Goal: Task Accomplishment & Management: Manage account settings

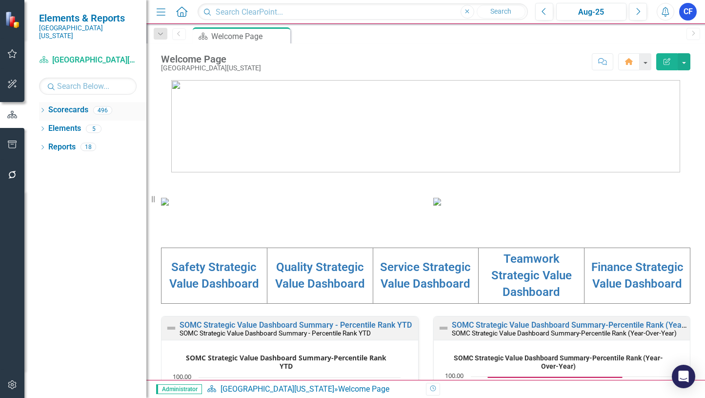
click at [42, 108] on icon "Dropdown" at bounding box center [42, 110] width 7 height 5
click at [69, 78] on input "text" at bounding box center [88, 86] width 98 height 17
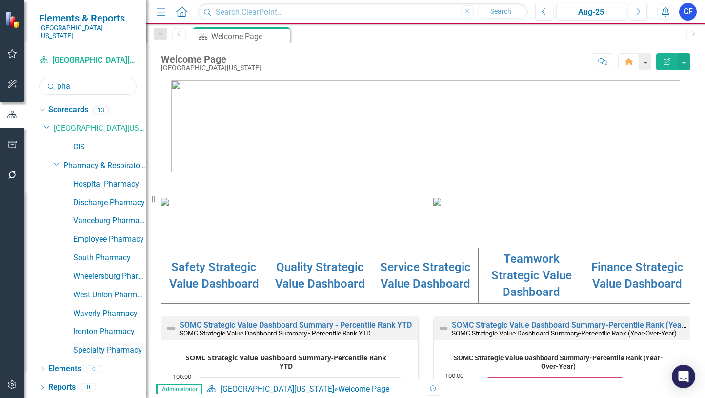
type input "pha"
click at [124, 344] on link "Specialty Pharmacy" at bounding box center [109, 349] width 73 height 11
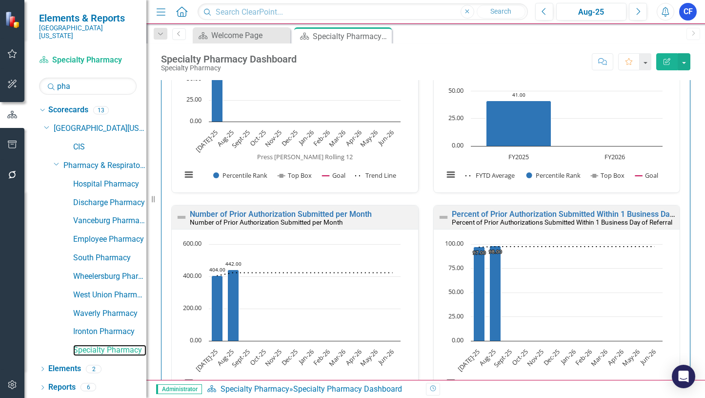
scroll to position [1073, 0]
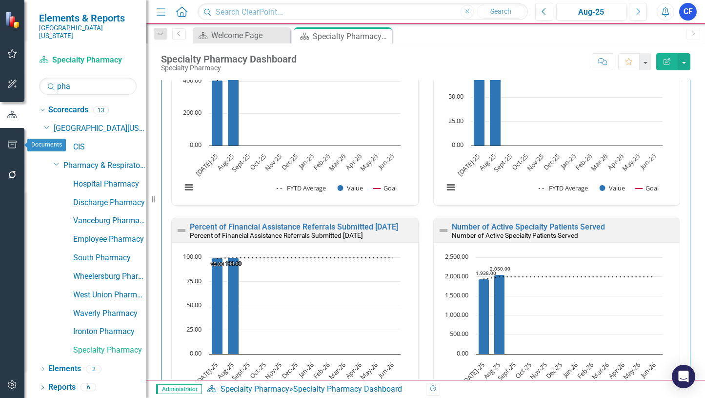
click at [9, 145] on icon "button" at bounding box center [12, 144] width 9 height 8
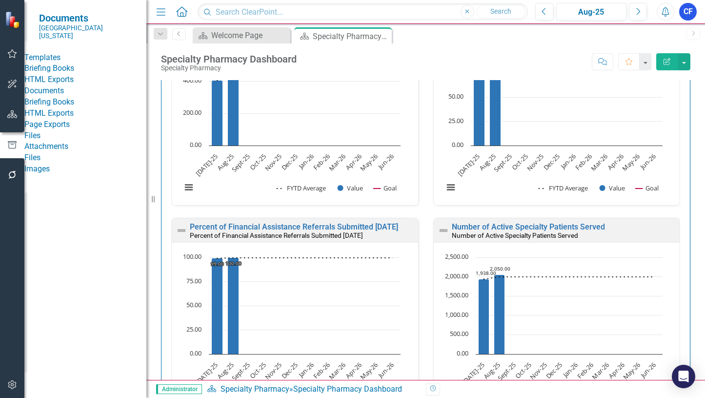
click at [75, 83] on link "HTML Exports" at bounding box center [85, 79] width 122 height 11
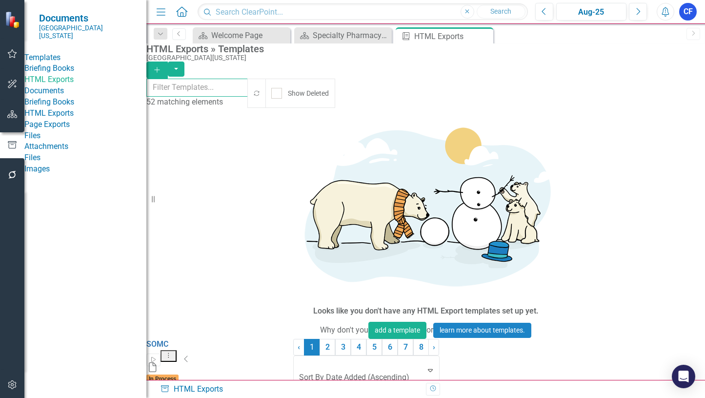
click at [171, 90] on input "text" at bounding box center [197, 88] width 102 height 18
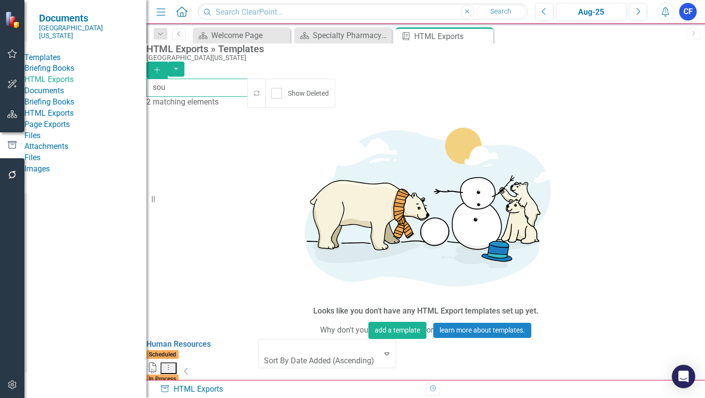
type input "sou"
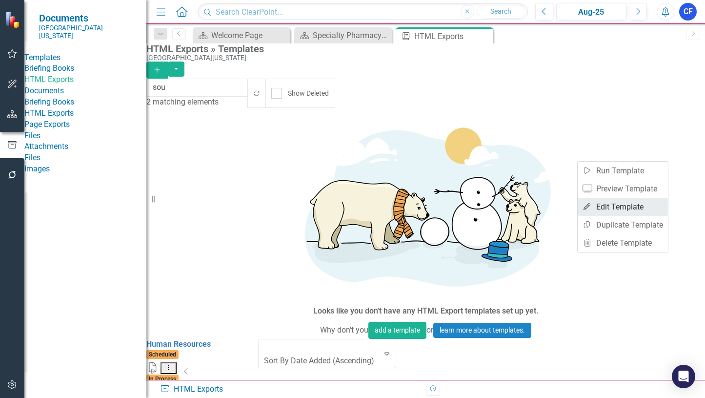
click at [615, 205] on link "Edit Edit Template" at bounding box center [623, 207] width 90 height 18
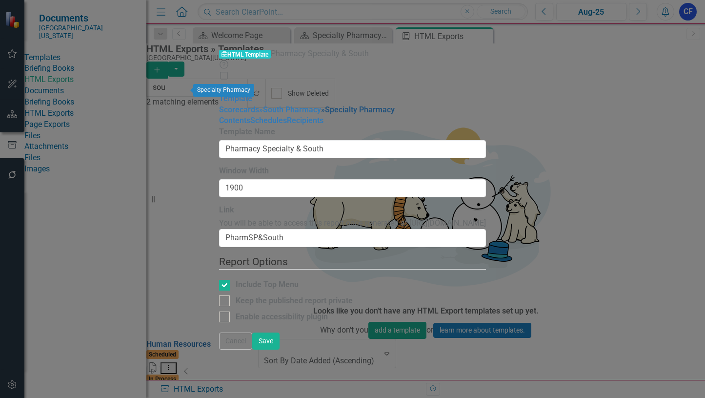
click at [321, 105] on link "» Specialty Pharmacy" at bounding box center [358, 109] width 74 height 9
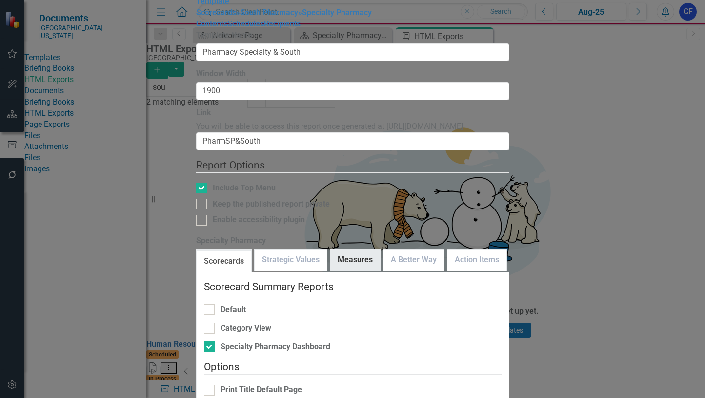
click at [374, 249] on link "Measures" at bounding box center [355, 259] width 50 height 21
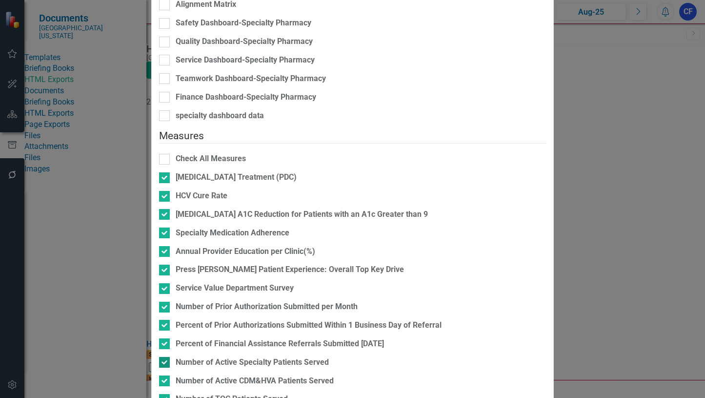
scroll to position [390, 0]
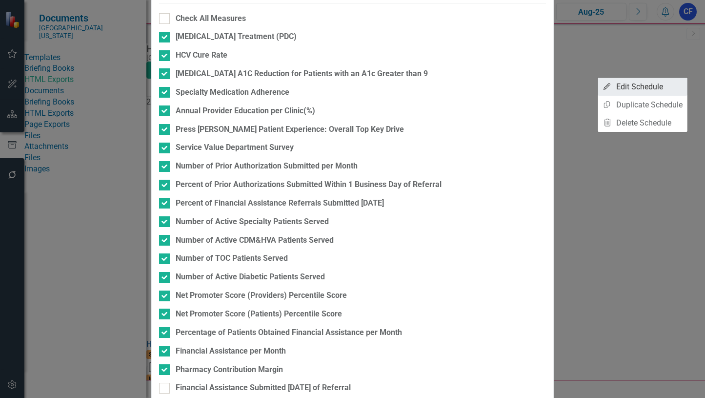
click at [644, 86] on link "Edit Edit Schedule" at bounding box center [643, 87] width 90 height 18
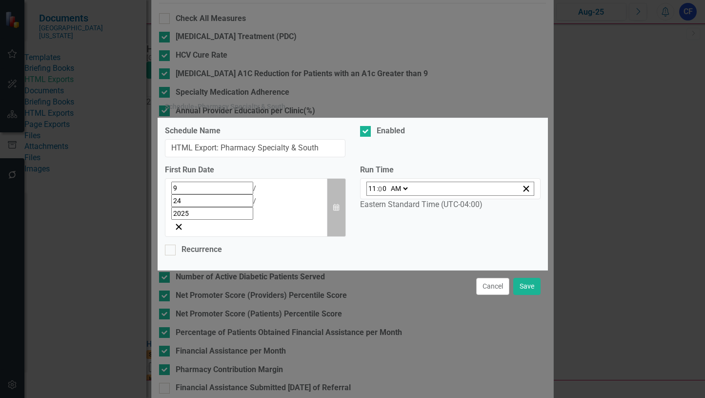
click at [334, 203] on icon "button" at bounding box center [336, 206] width 6 height 7
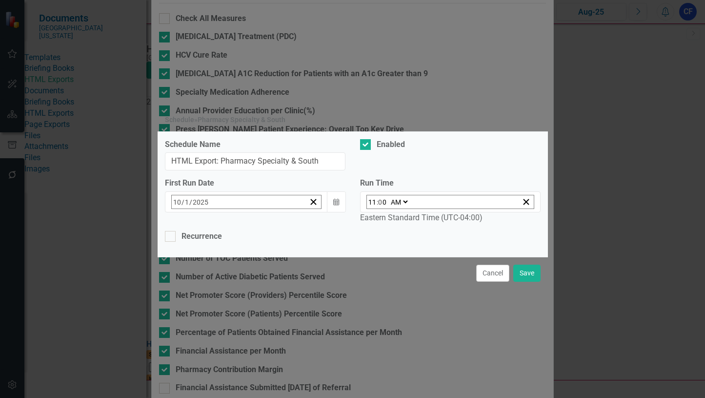
click at [246, 266] on button "1" at bounding box center [251, 262] width 24 height 18
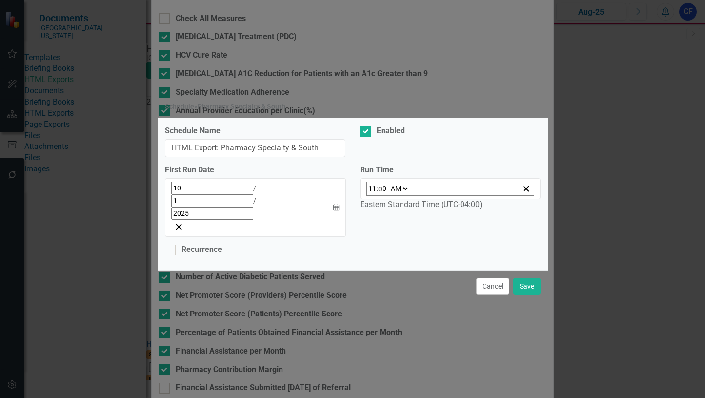
click at [405, 195] on select "AM PM" at bounding box center [398, 188] width 21 height 13
click at [374, 195] on input "11" at bounding box center [372, 188] width 9 height 13
type input "01:00"
type input "1"
type input "10:00"
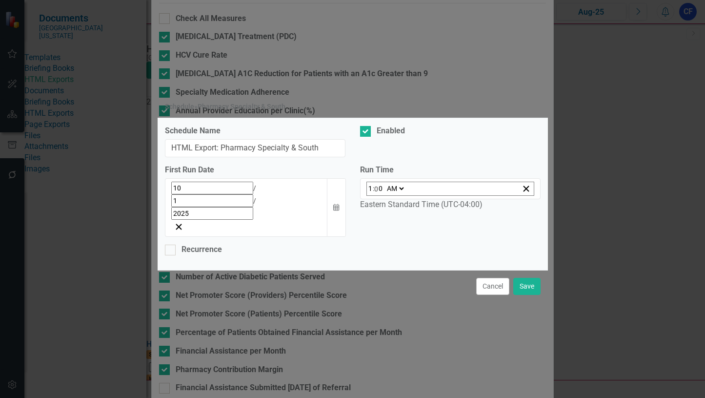
type input "10"
click at [530, 278] on button "Save" at bounding box center [526, 286] width 27 height 17
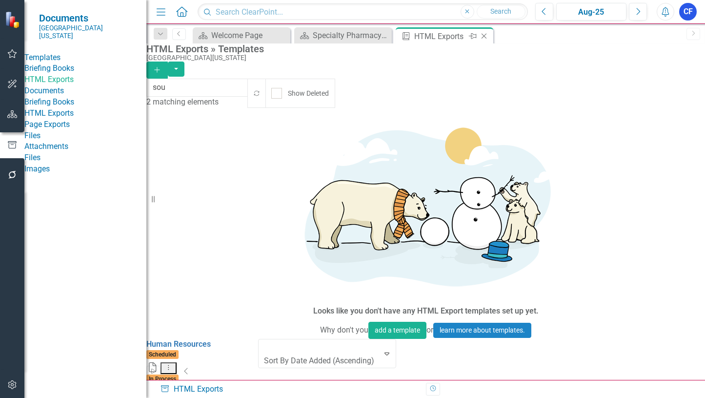
click at [485, 38] on icon at bounding box center [483, 36] width 5 height 5
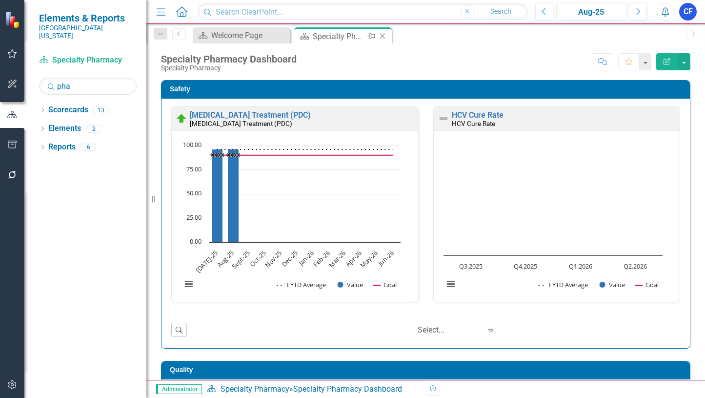
click at [383, 36] on icon "Close" at bounding box center [383, 36] width 10 height 8
